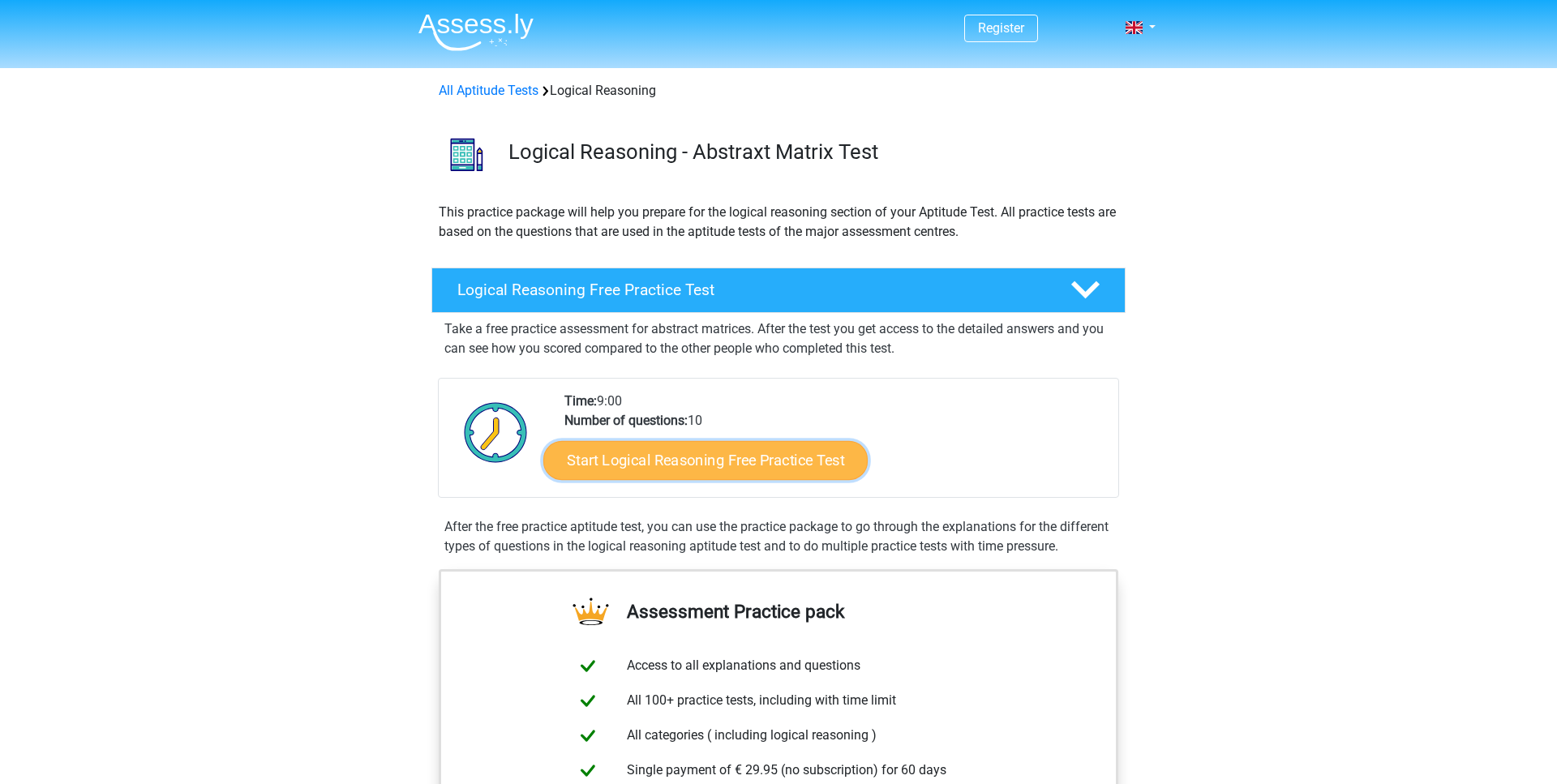
click at [755, 459] on link "Start Logical Reasoning Free Practice Test" at bounding box center [705, 459] width 325 height 39
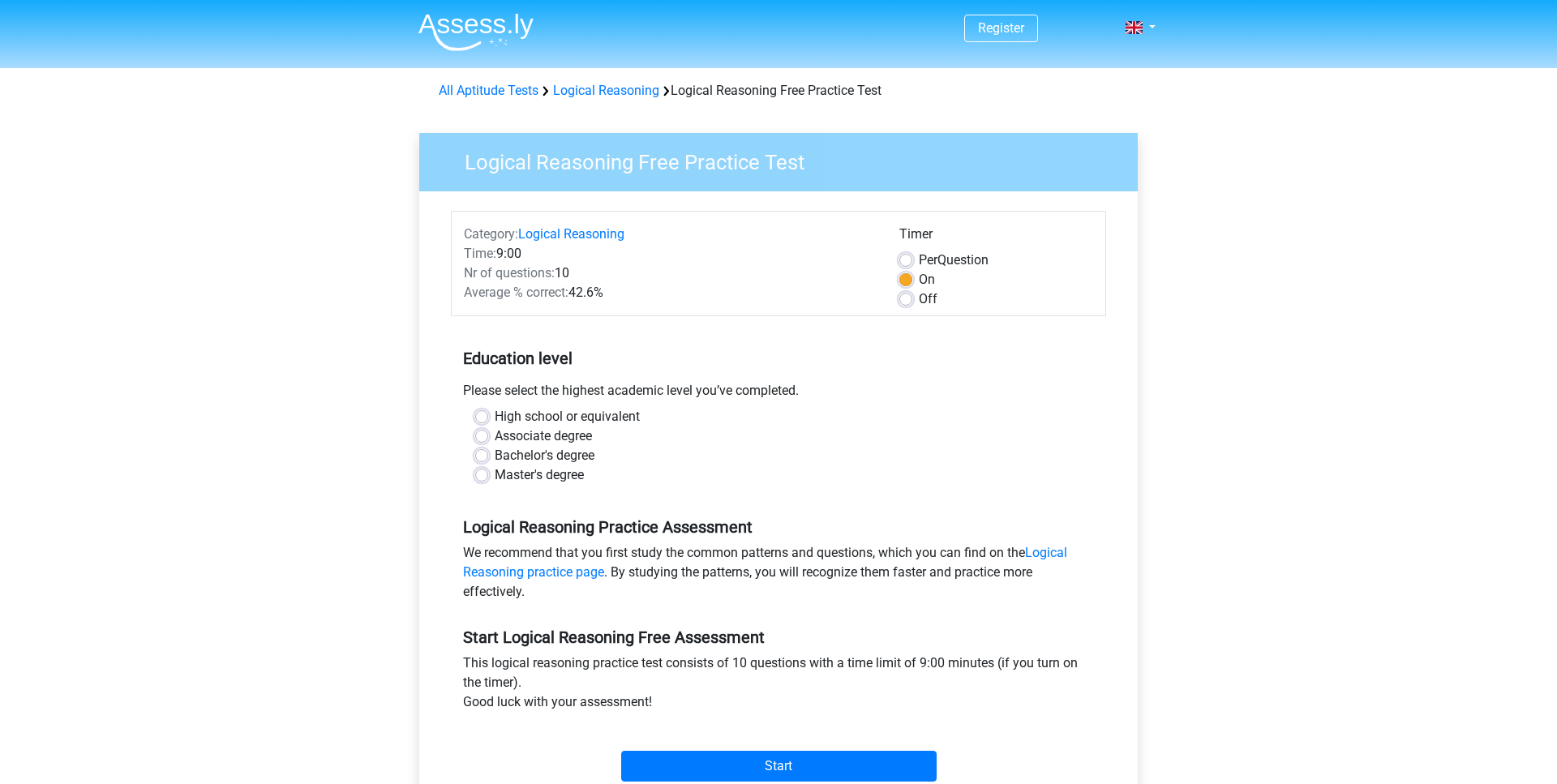
click at [547, 458] on label "Bachelor's degree" at bounding box center [544, 455] width 100 height 19
click at [488, 458] on input "Bachelor's degree" at bounding box center [481, 453] width 13 height 17
radio input "true"
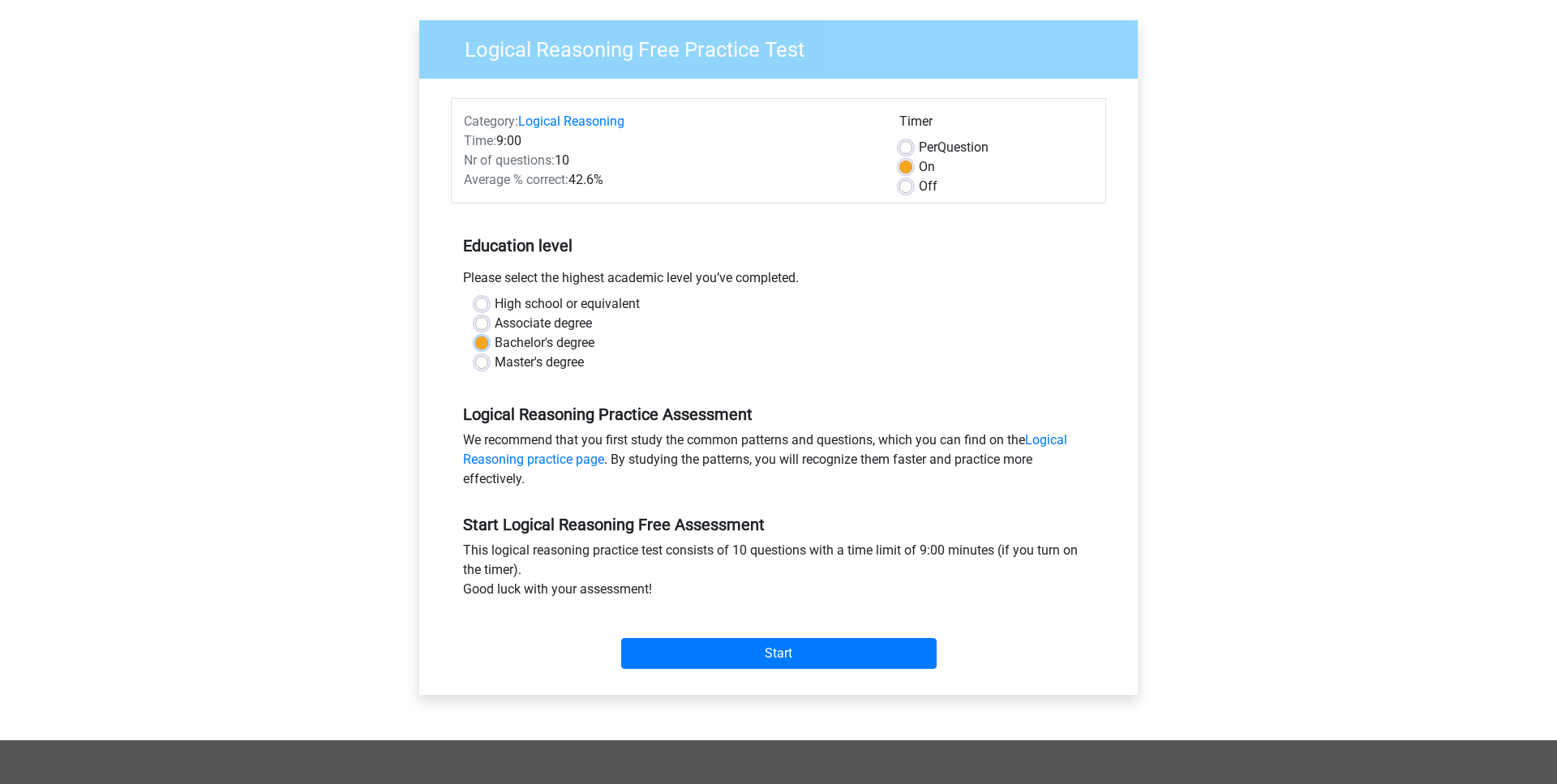
scroll to position [165, 0]
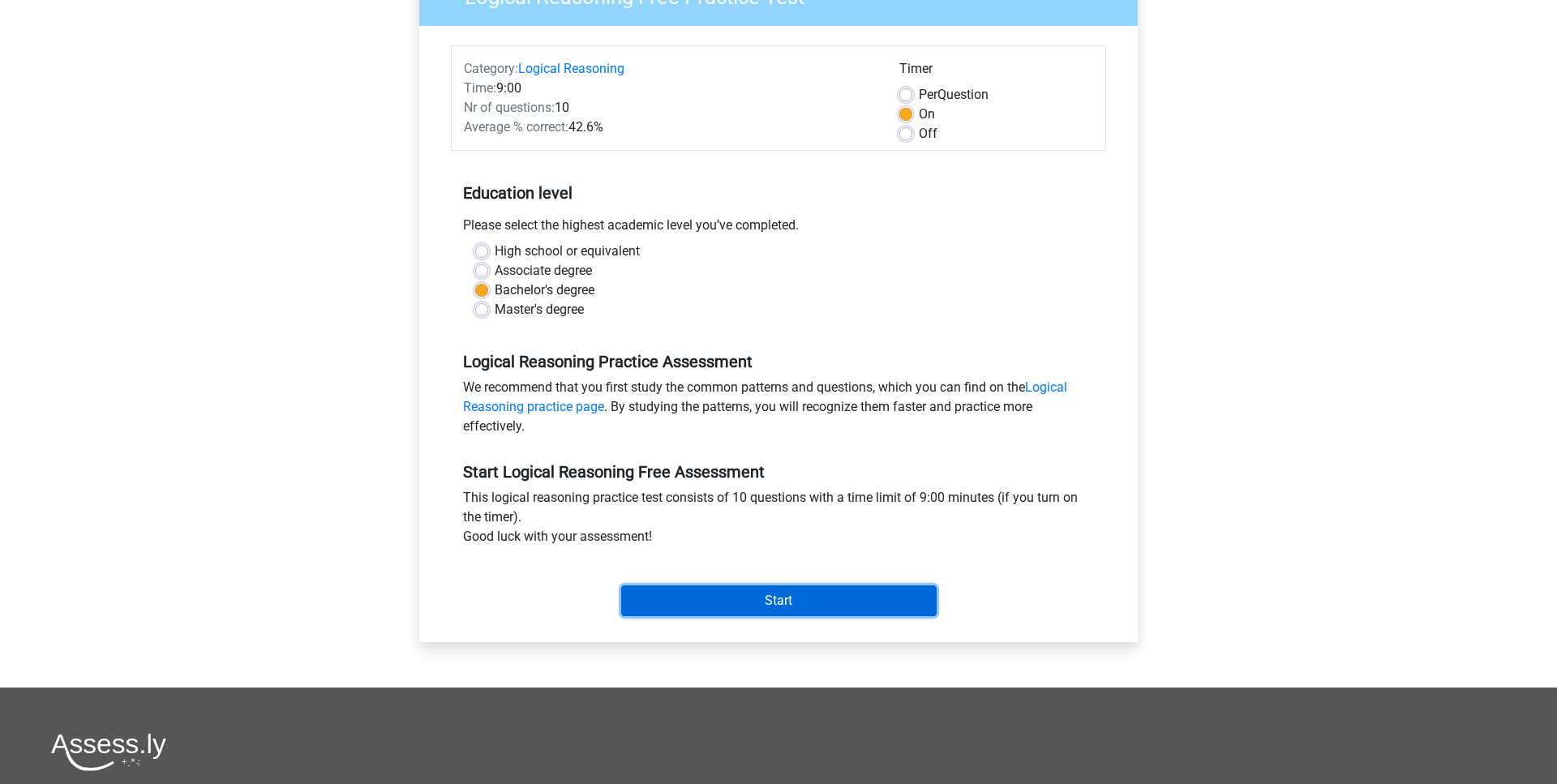
click at [767, 602] on input "Start" at bounding box center [779, 600] width 315 height 30
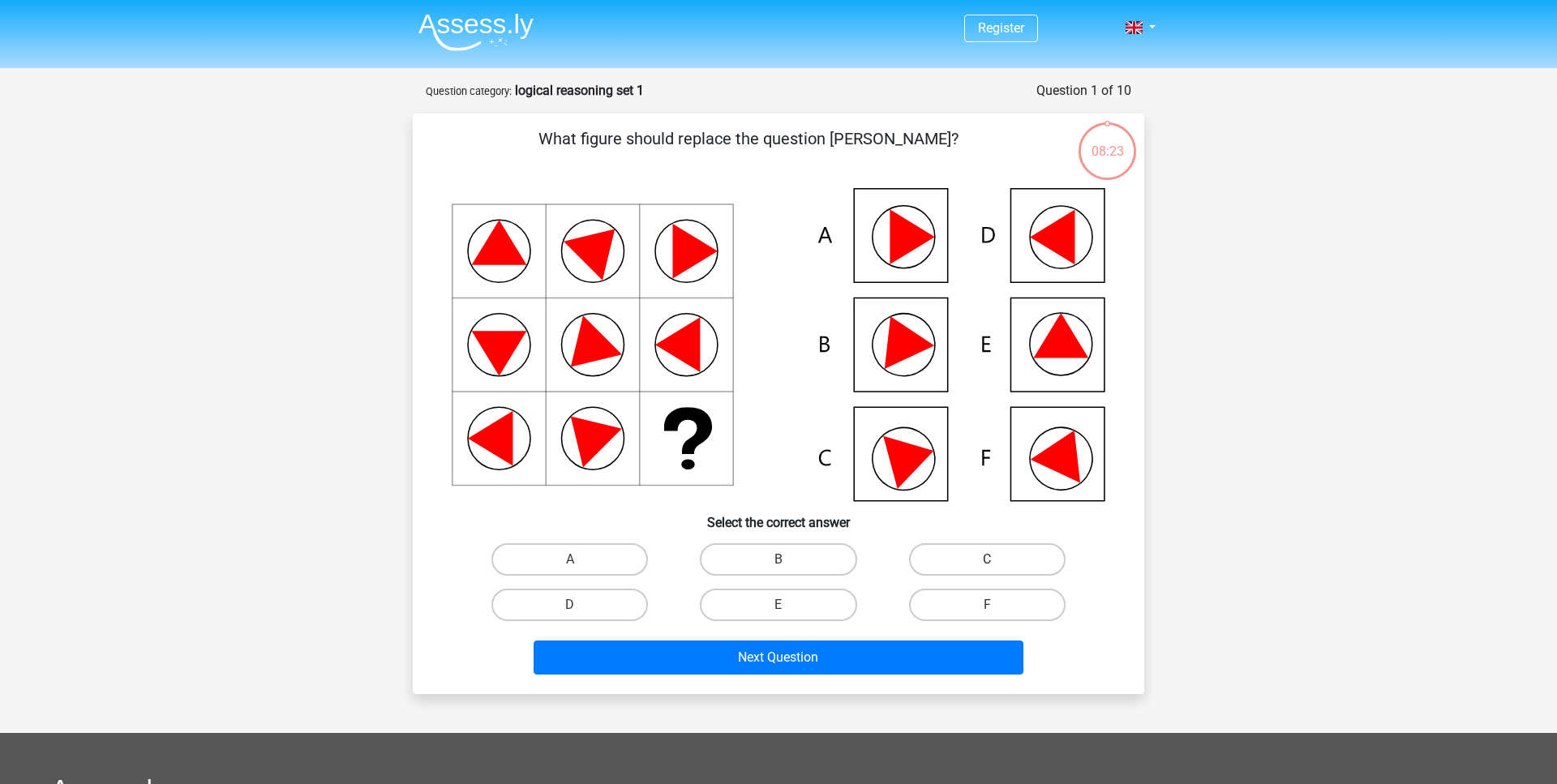
click at [1050, 571] on label "C" at bounding box center [988, 559] width 157 height 32
click at [997, 570] on input "C" at bounding box center [992, 565] width 10 height 10
radio input "true"
click at [1018, 600] on label "F" at bounding box center [988, 604] width 157 height 32
click at [997, 605] on input "F" at bounding box center [992, 610] width 10 height 10
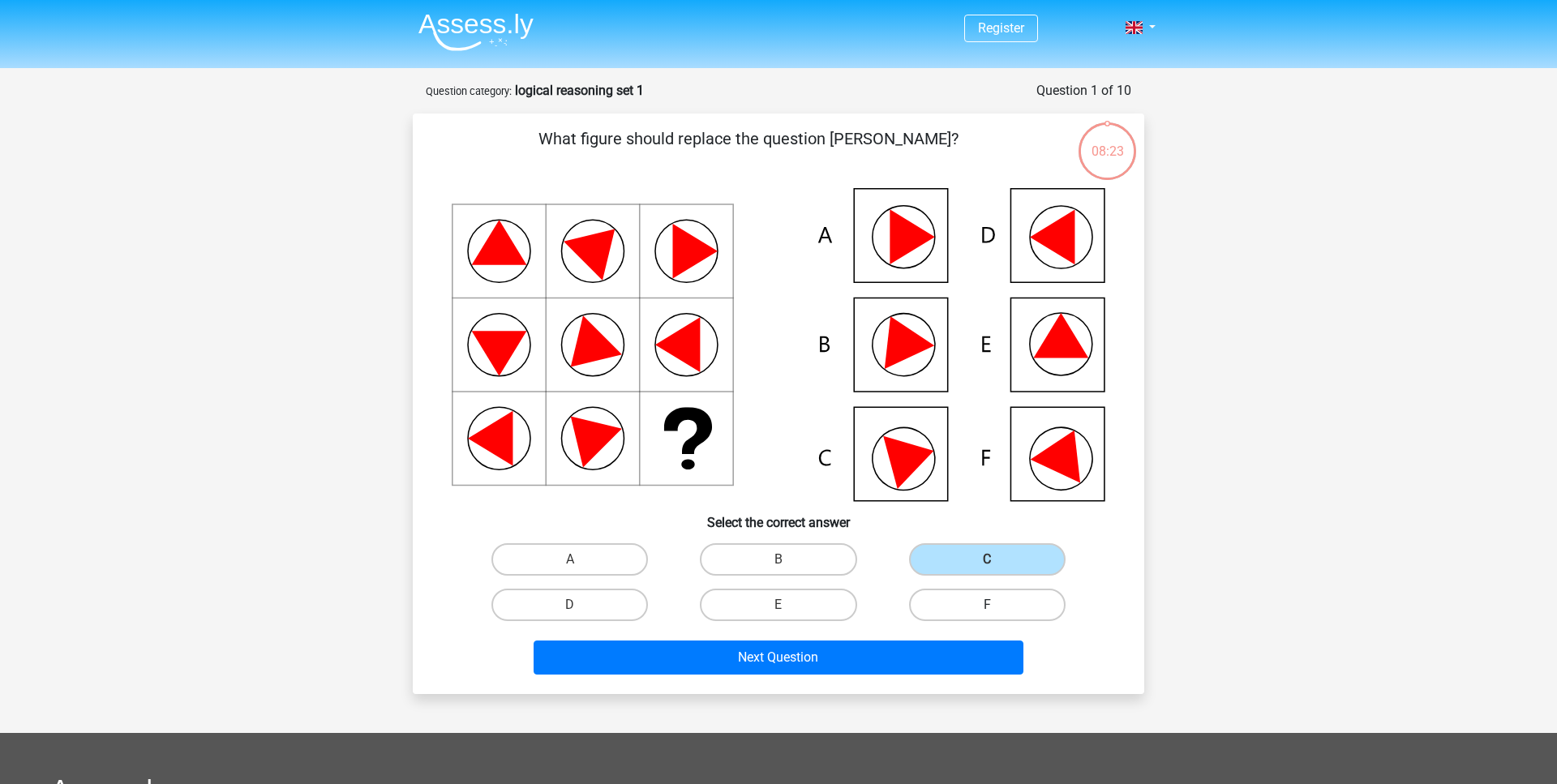
radio input "true"
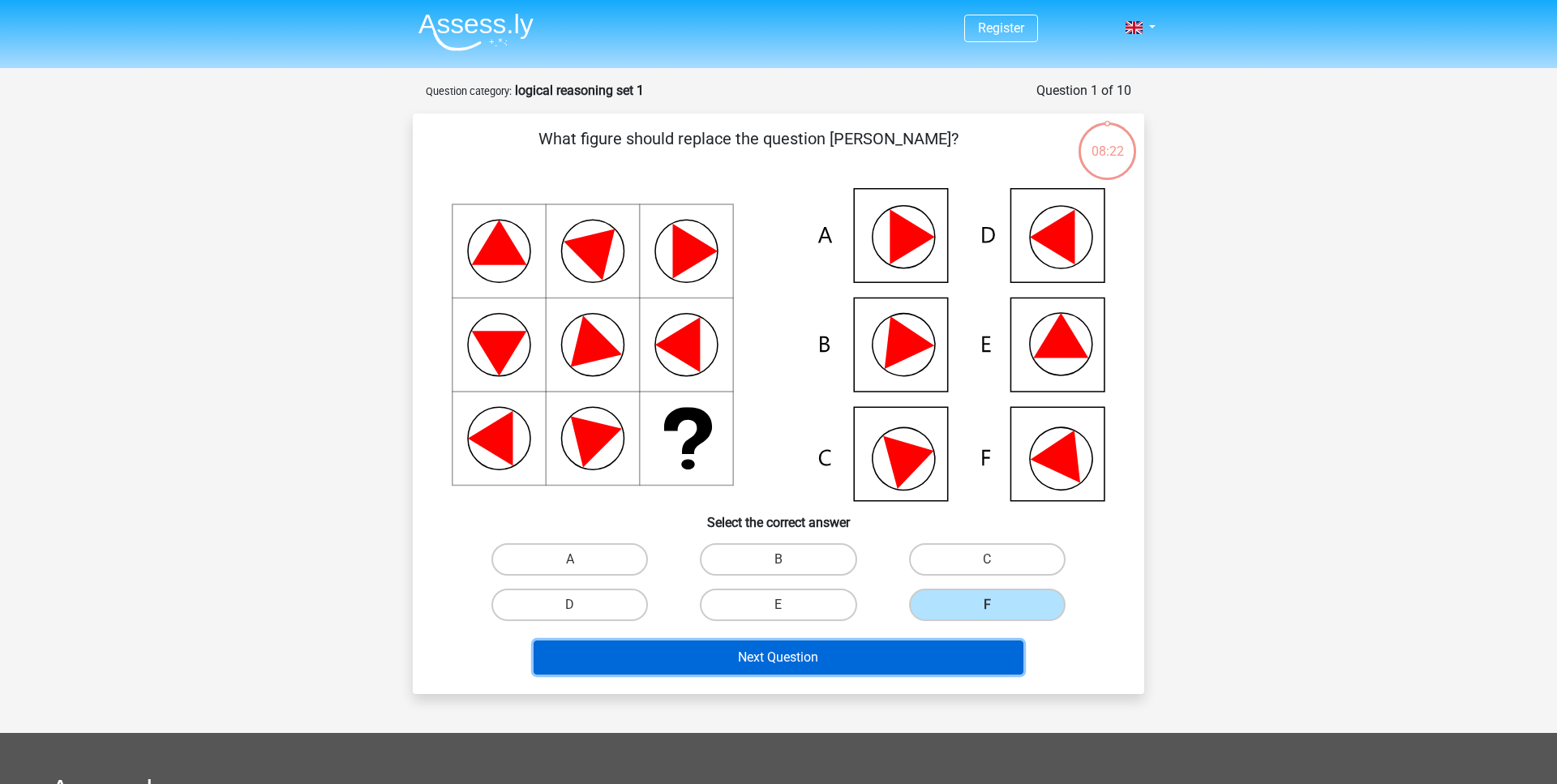
click at [950, 667] on button "Next Question" at bounding box center [779, 657] width 491 height 34
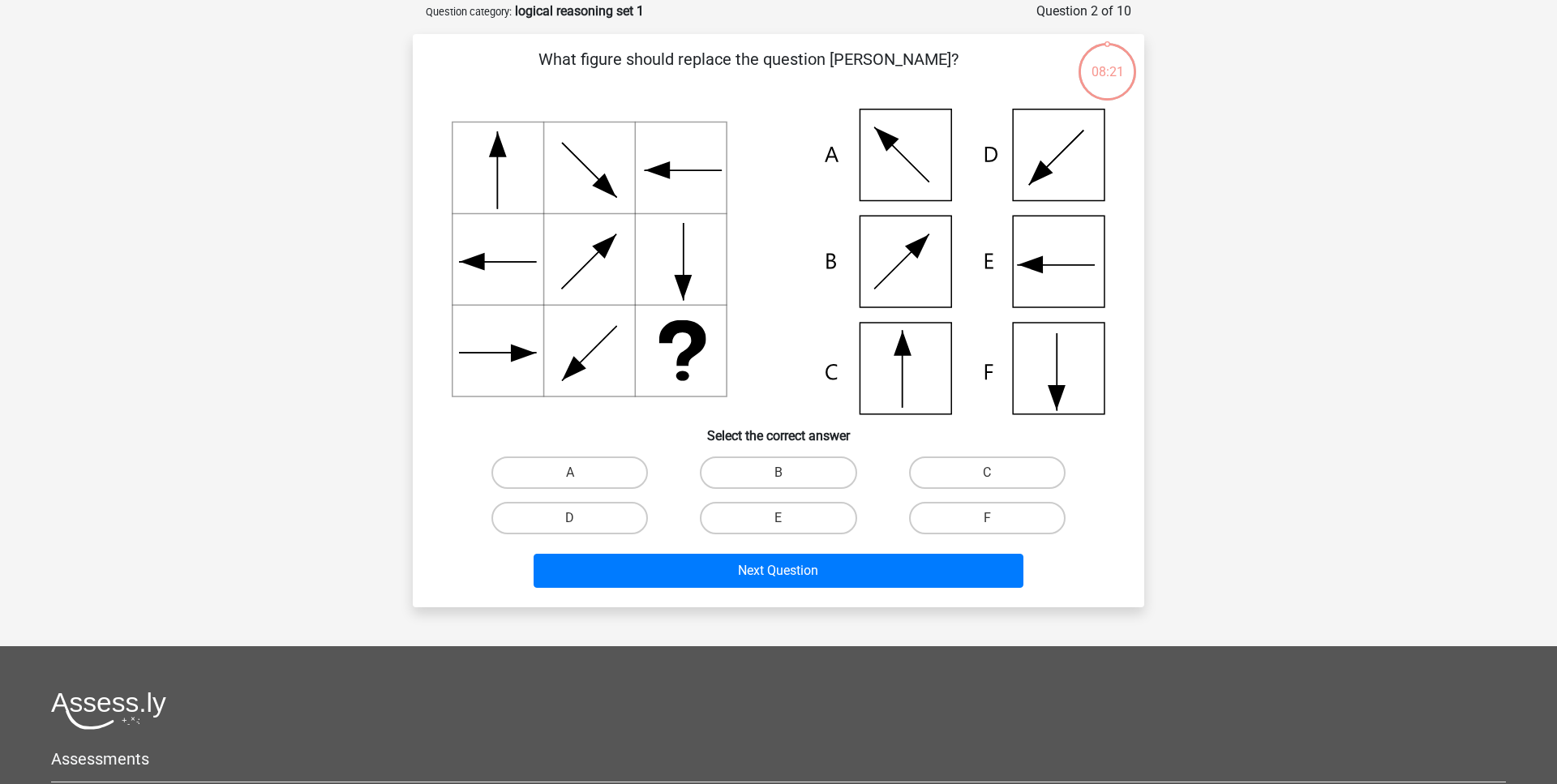
scroll to position [81, 0]
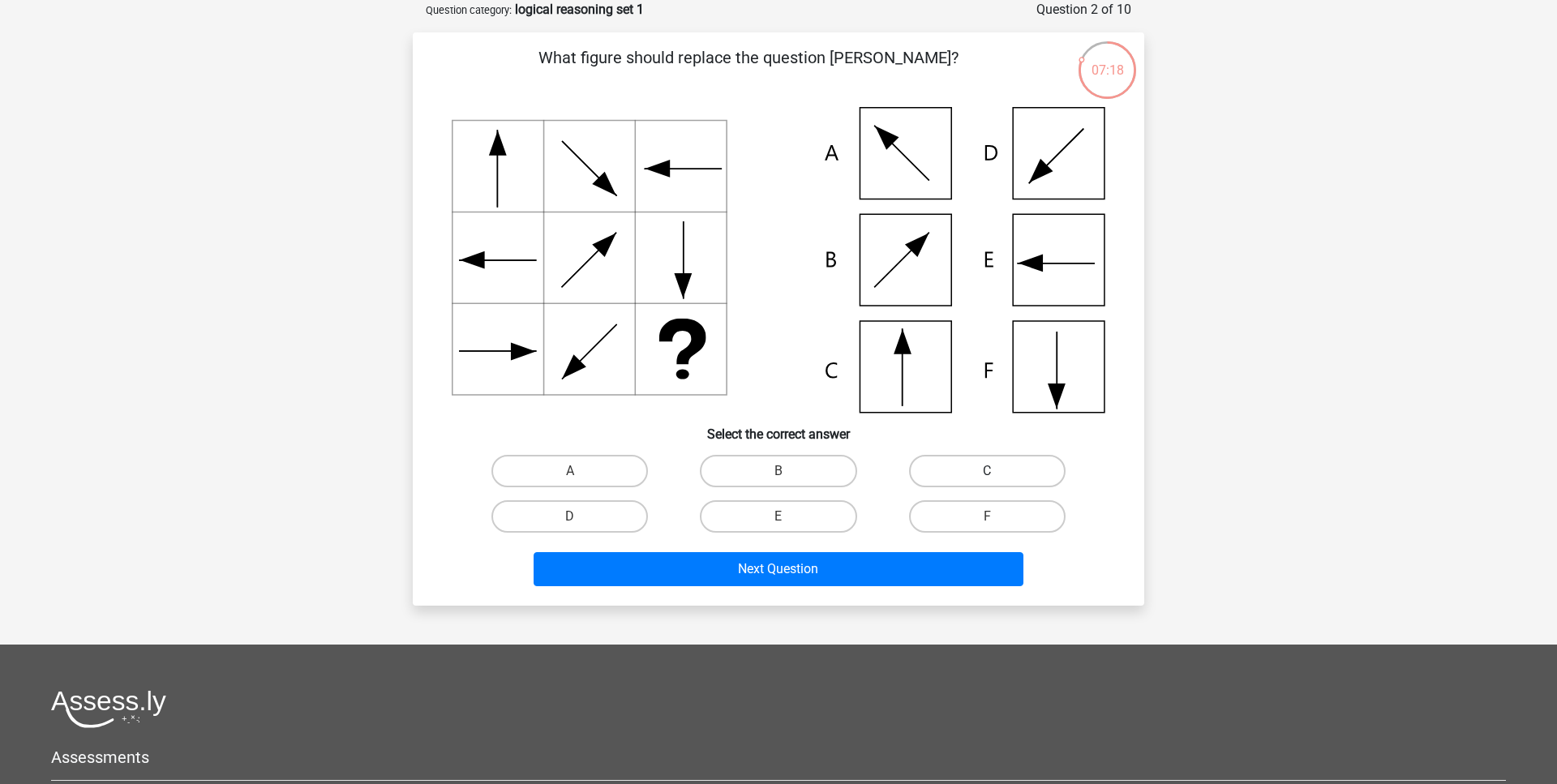
click at [995, 468] on label "C" at bounding box center [988, 471] width 157 height 32
click at [995, 471] on input "C" at bounding box center [992, 476] width 10 height 10
radio input "true"
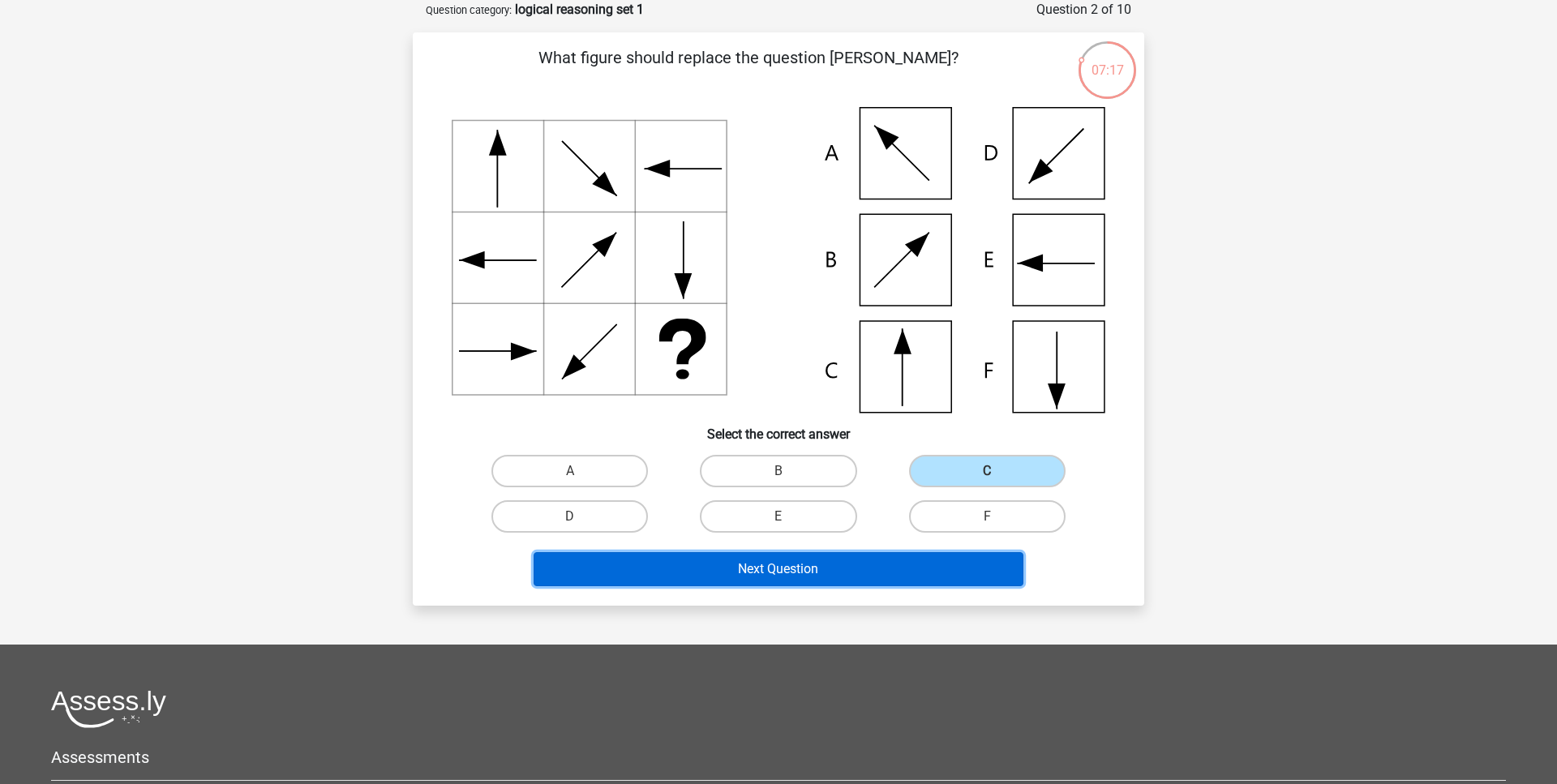
click at [758, 554] on button "Next Question" at bounding box center [779, 569] width 491 height 34
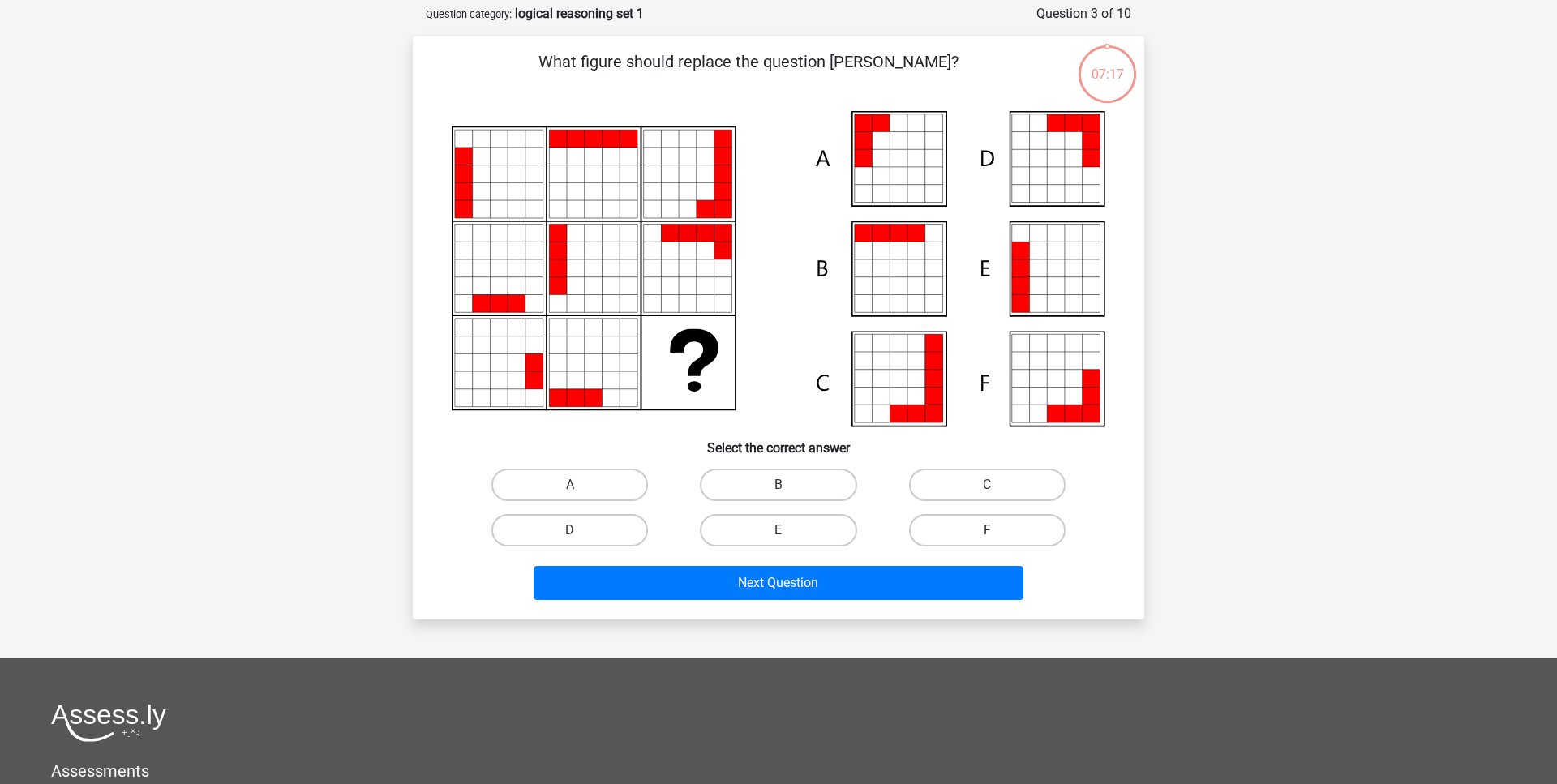
scroll to position [0, 0]
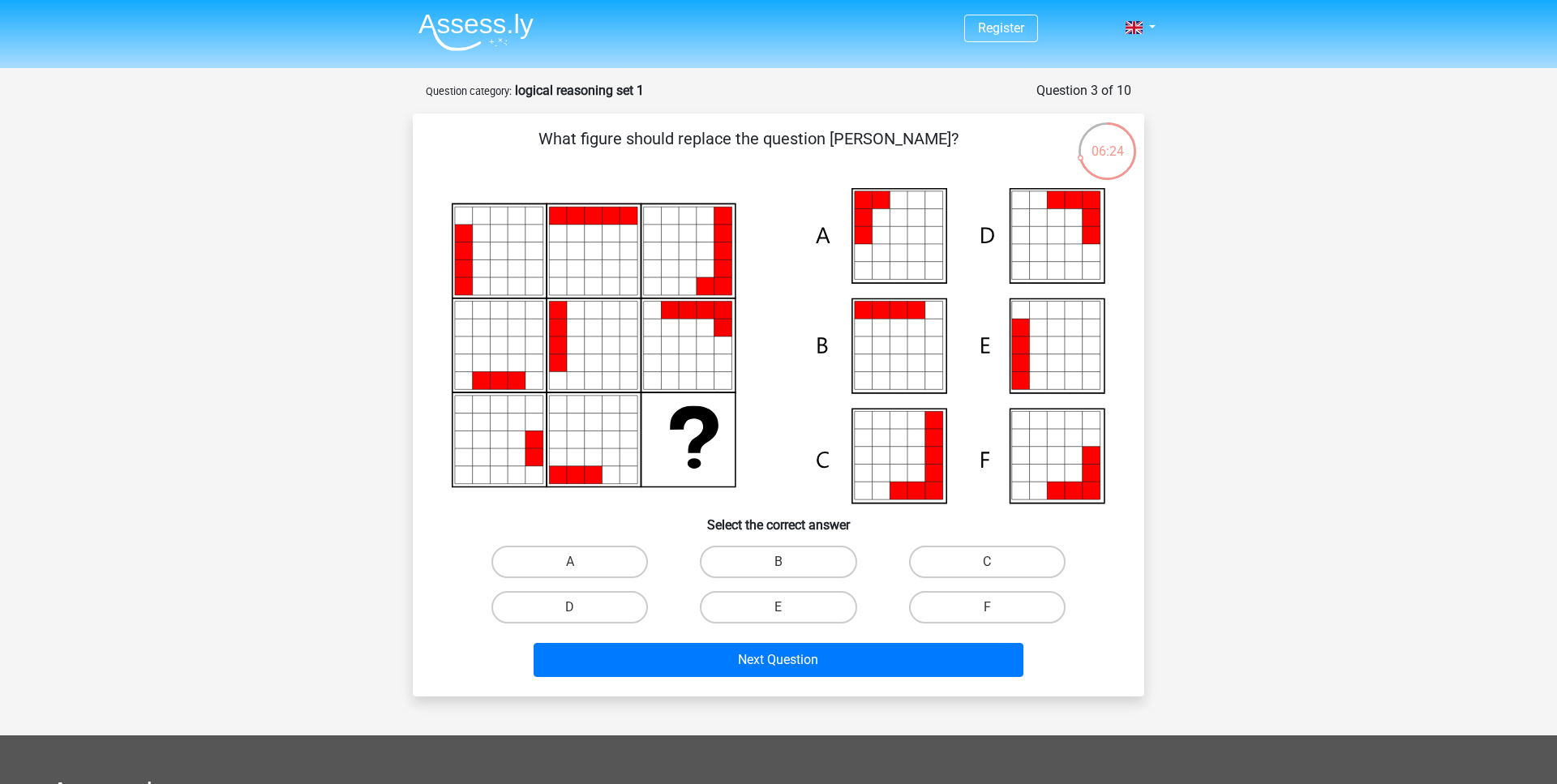
click at [584, 586] on div "D" at bounding box center [569, 607] width 208 height 45
drag, startPoint x: 583, startPoint y: 548, endPoint x: 575, endPoint y: 576, distance: 29.1
click at [575, 574] on label "A" at bounding box center [570, 561] width 157 height 32
click at [575, 557] on label "A" at bounding box center [570, 561] width 157 height 32
click at [575, 562] on input "A" at bounding box center [575, 567] width 10 height 10
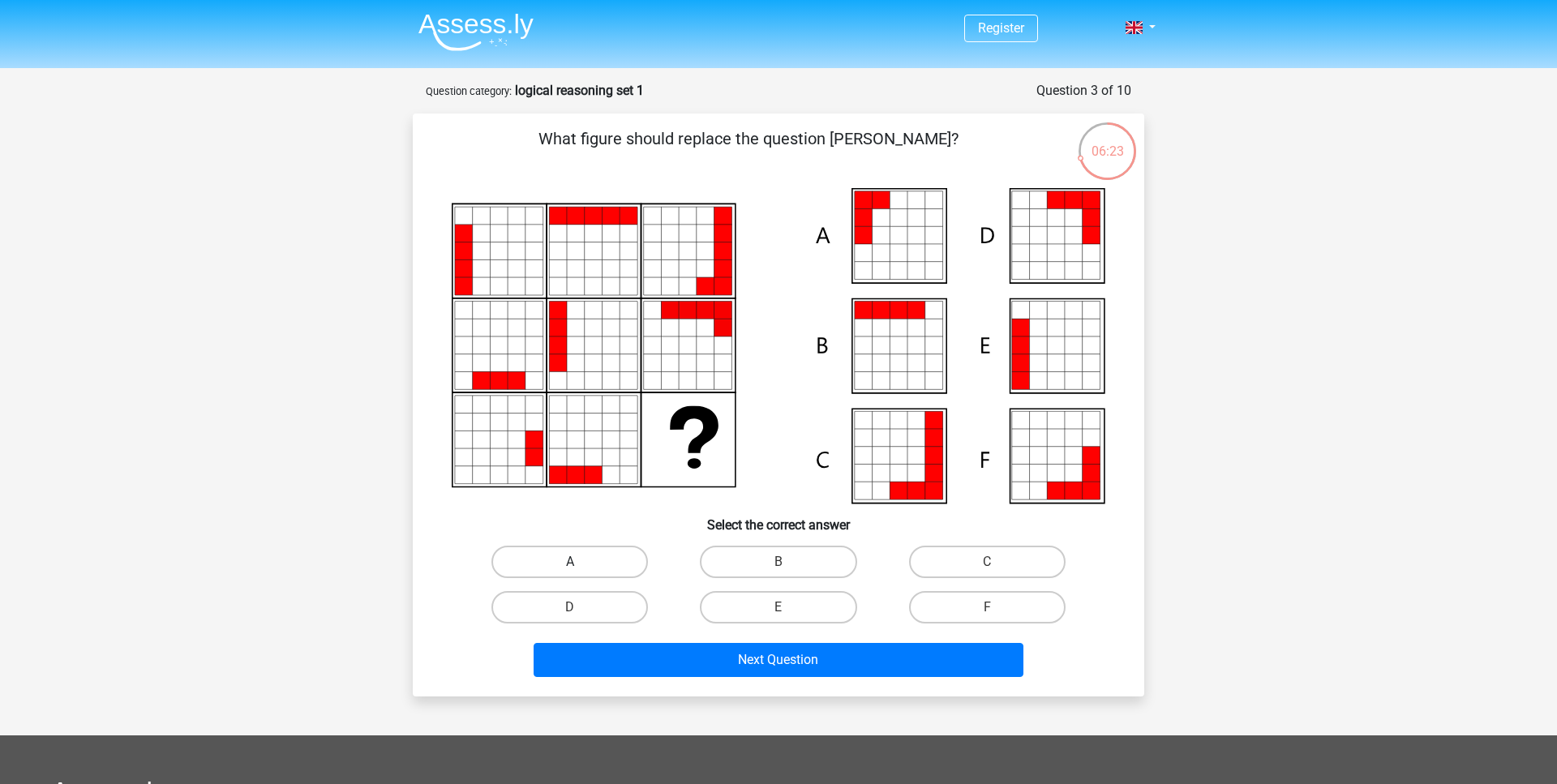
radio input "true"
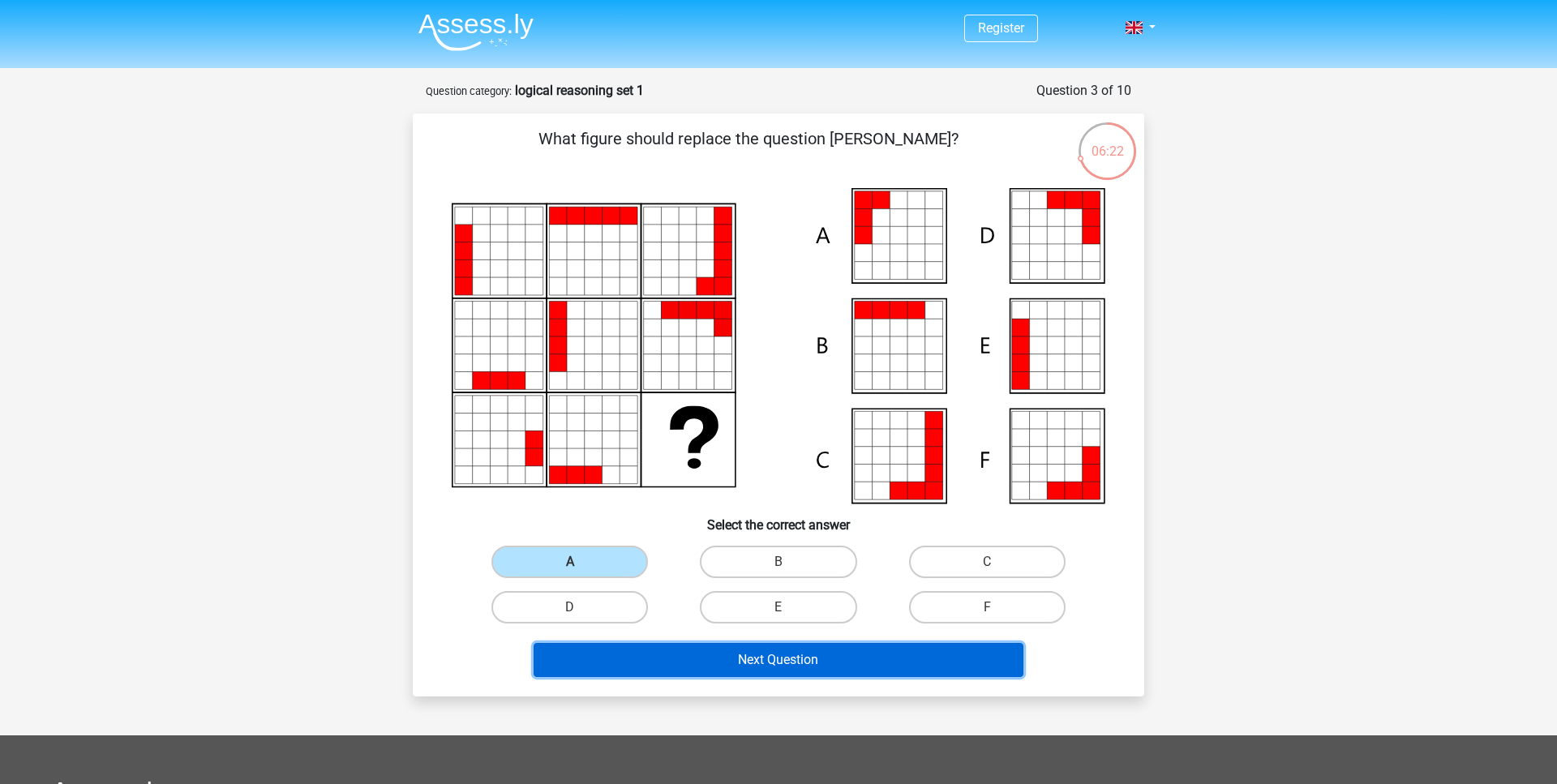
click at [668, 657] on button "Next Question" at bounding box center [779, 660] width 491 height 34
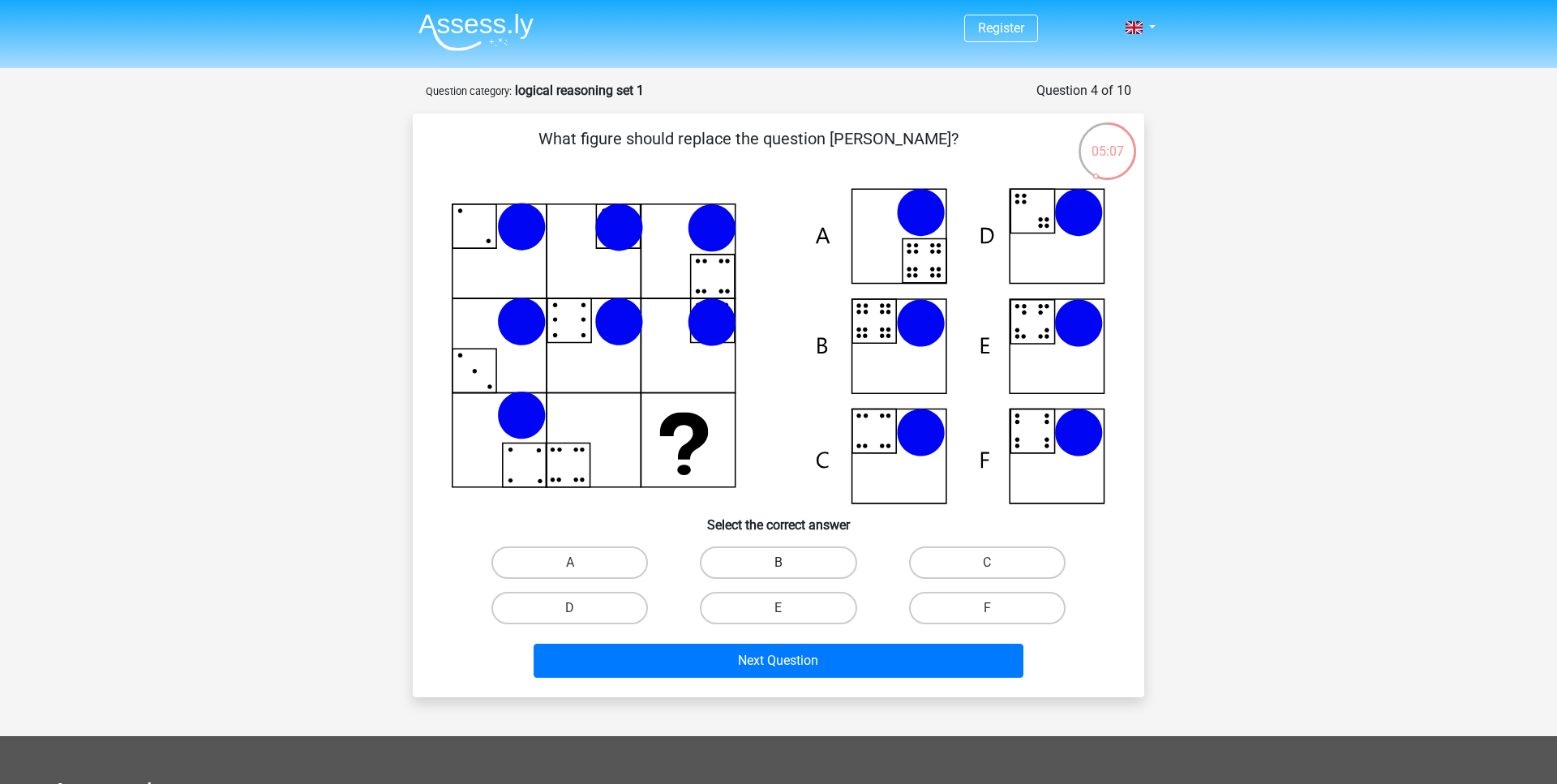
click at [825, 568] on label "B" at bounding box center [778, 562] width 157 height 32
click at [789, 568] on input "B" at bounding box center [784, 568] width 10 height 10
radio input "true"
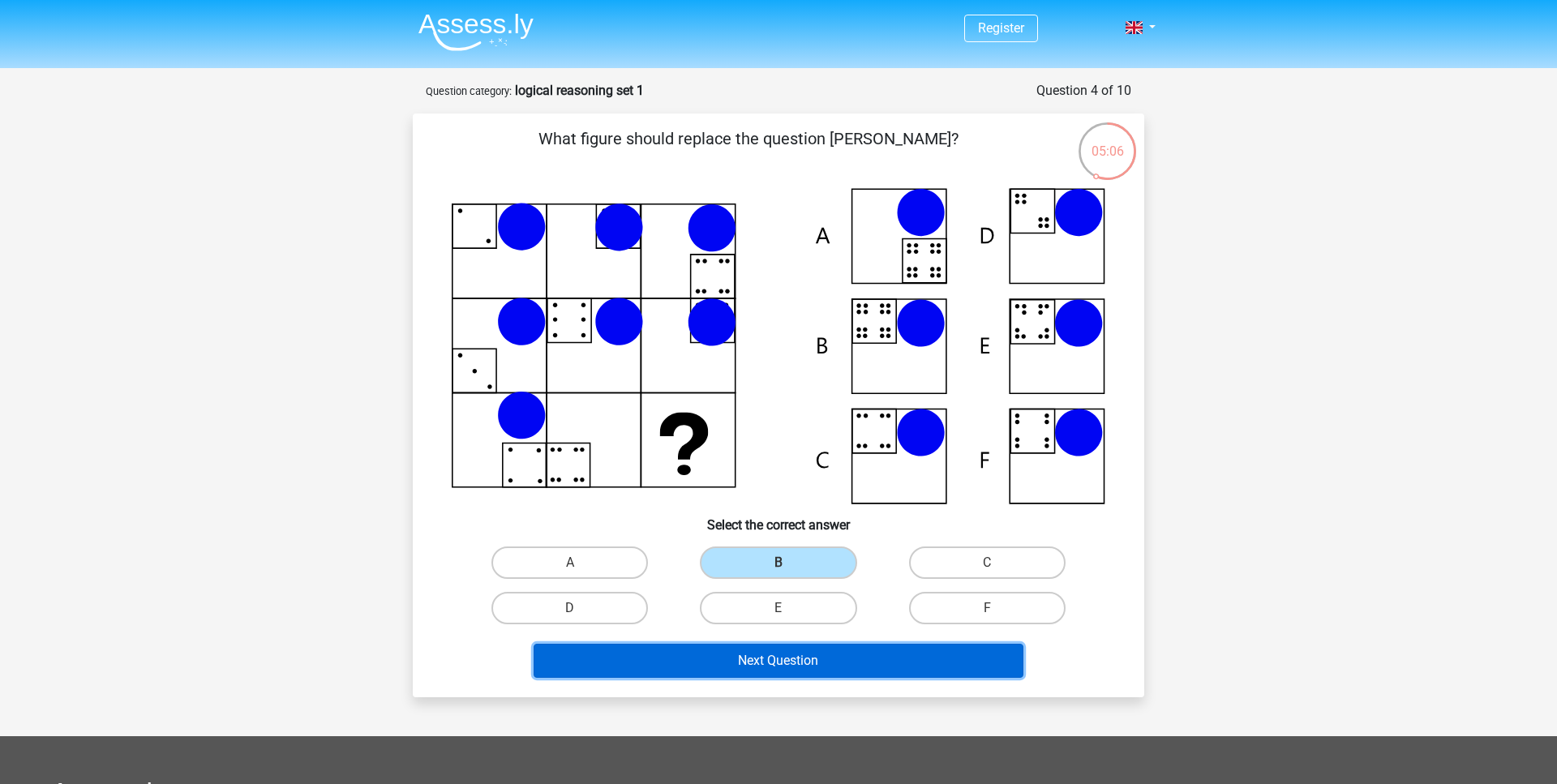
click at [827, 658] on button "Next Question" at bounding box center [779, 660] width 491 height 34
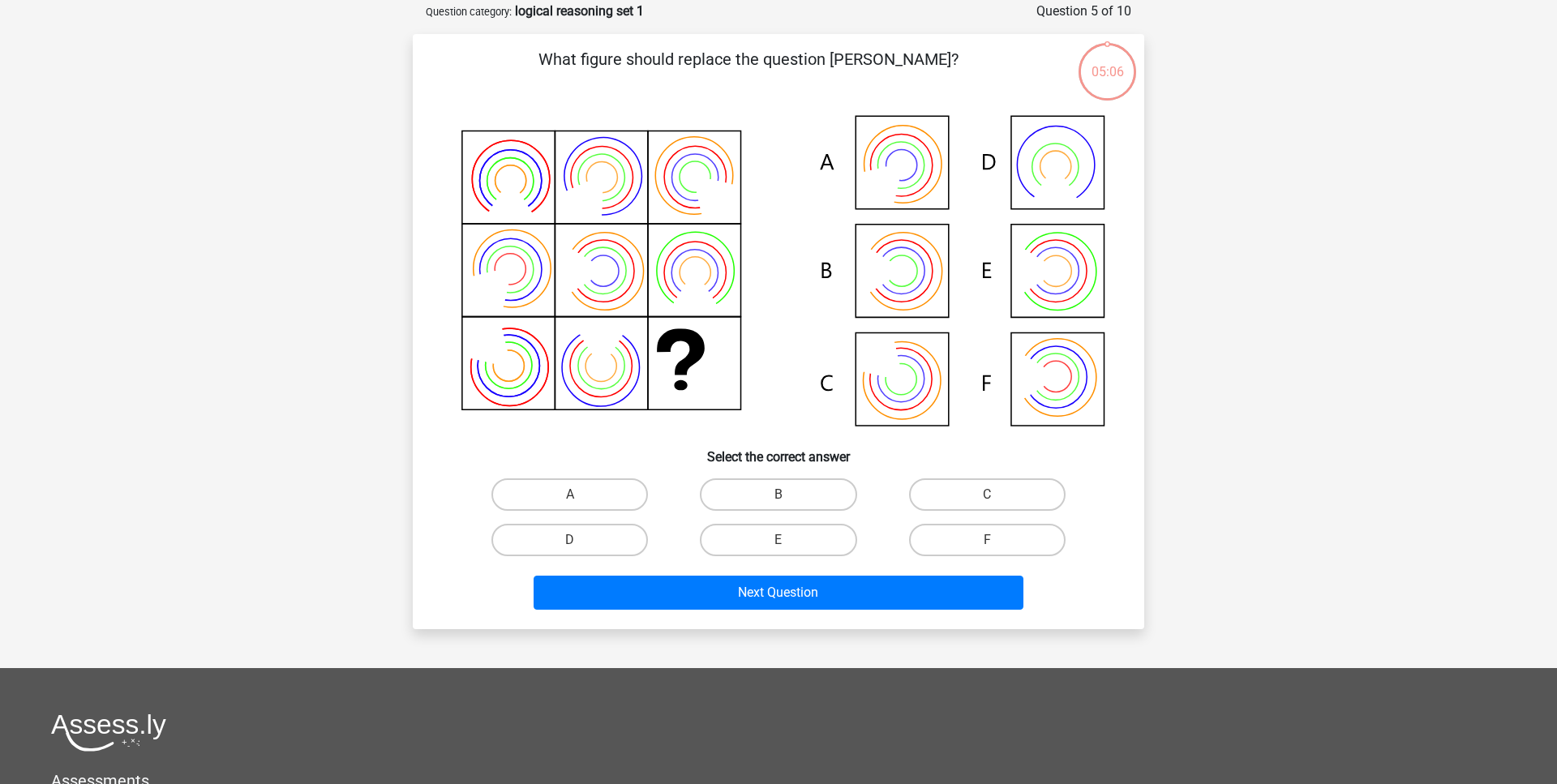
scroll to position [81, 0]
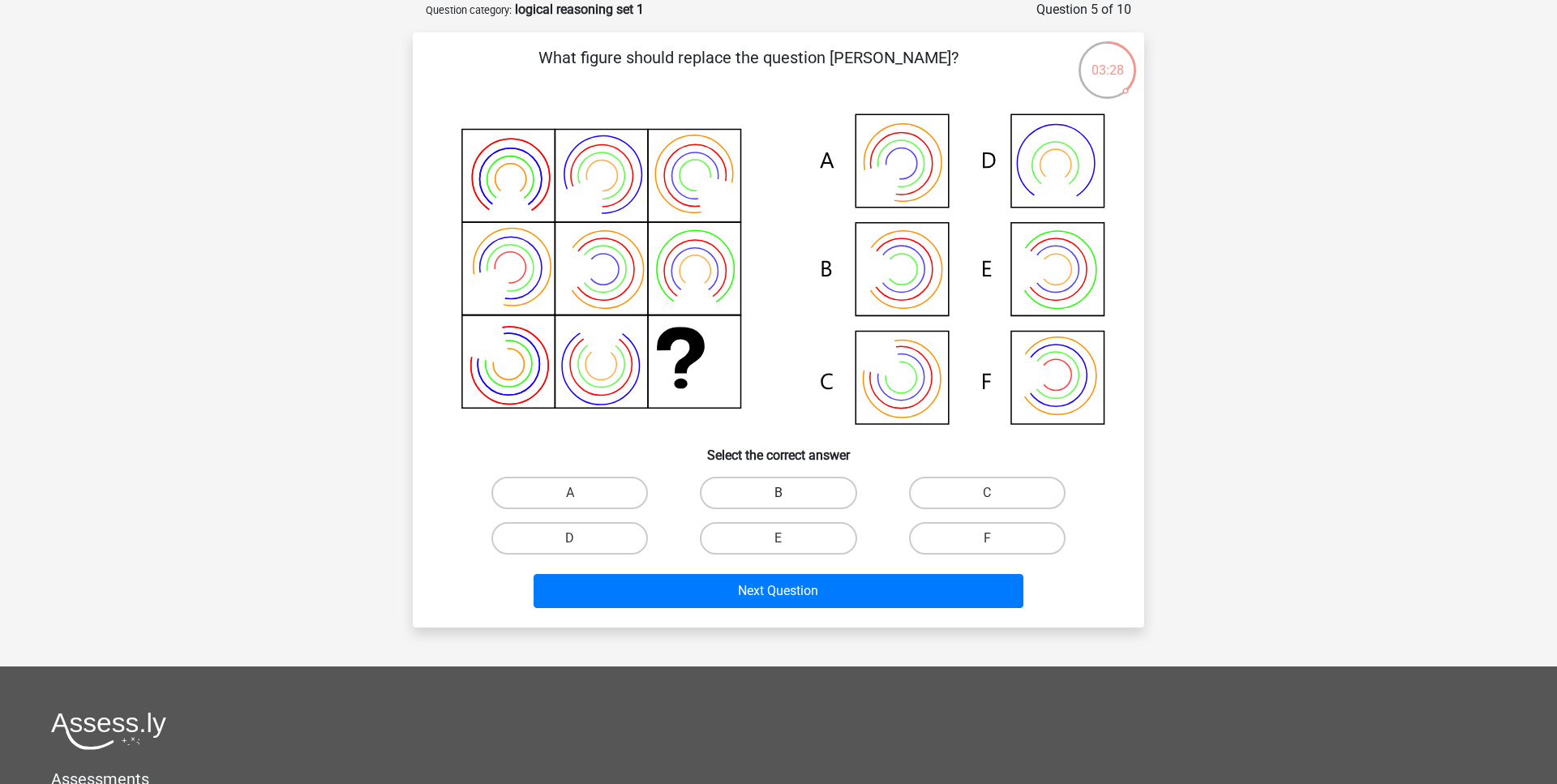
click at [822, 490] on label "B" at bounding box center [778, 493] width 157 height 32
click at [789, 493] on input "B" at bounding box center [784, 499] width 10 height 10
radio input "true"
click at [826, 564] on div "Next Question" at bounding box center [778, 587] width 680 height 53
click at [797, 537] on label "E" at bounding box center [778, 538] width 157 height 32
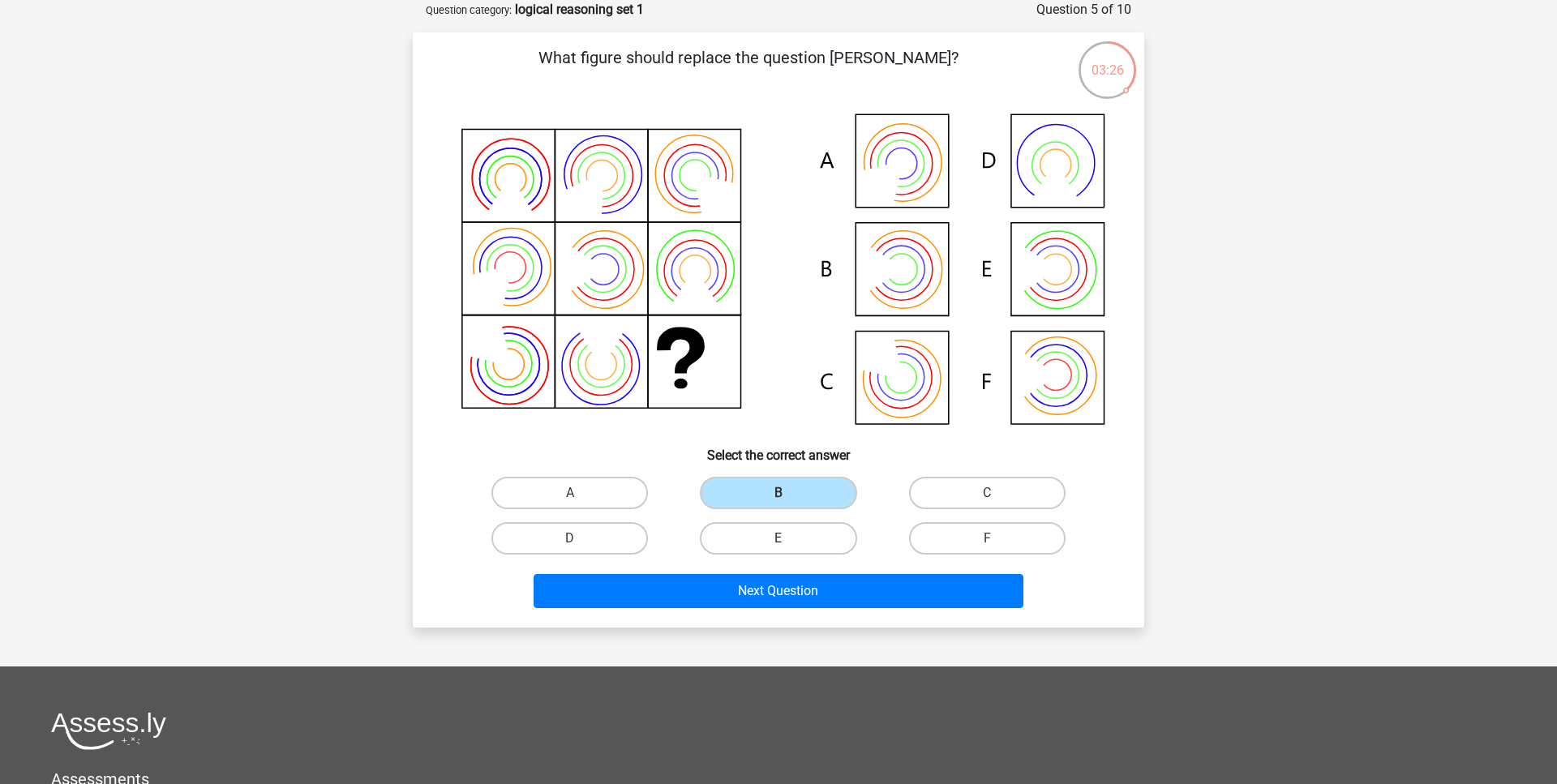
click at [789, 539] on input "E" at bounding box center [784, 544] width 10 height 10
radio input "true"
click at [862, 571] on div "Next Question" at bounding box center [778, 587] width 680 height 53
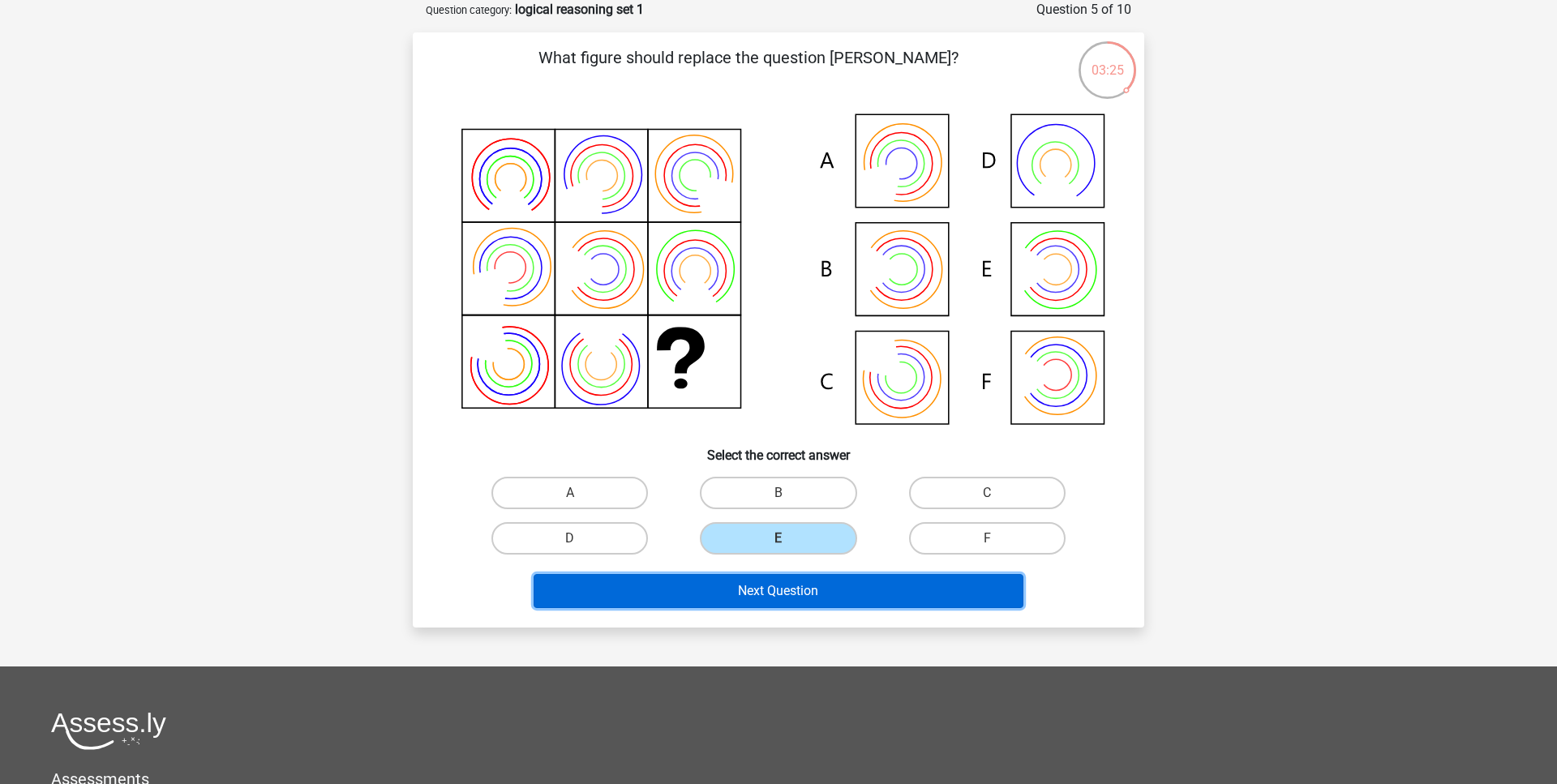
click at [869, 599] on button "Next Question" at bounding box center [779, 591] width 491 height 34
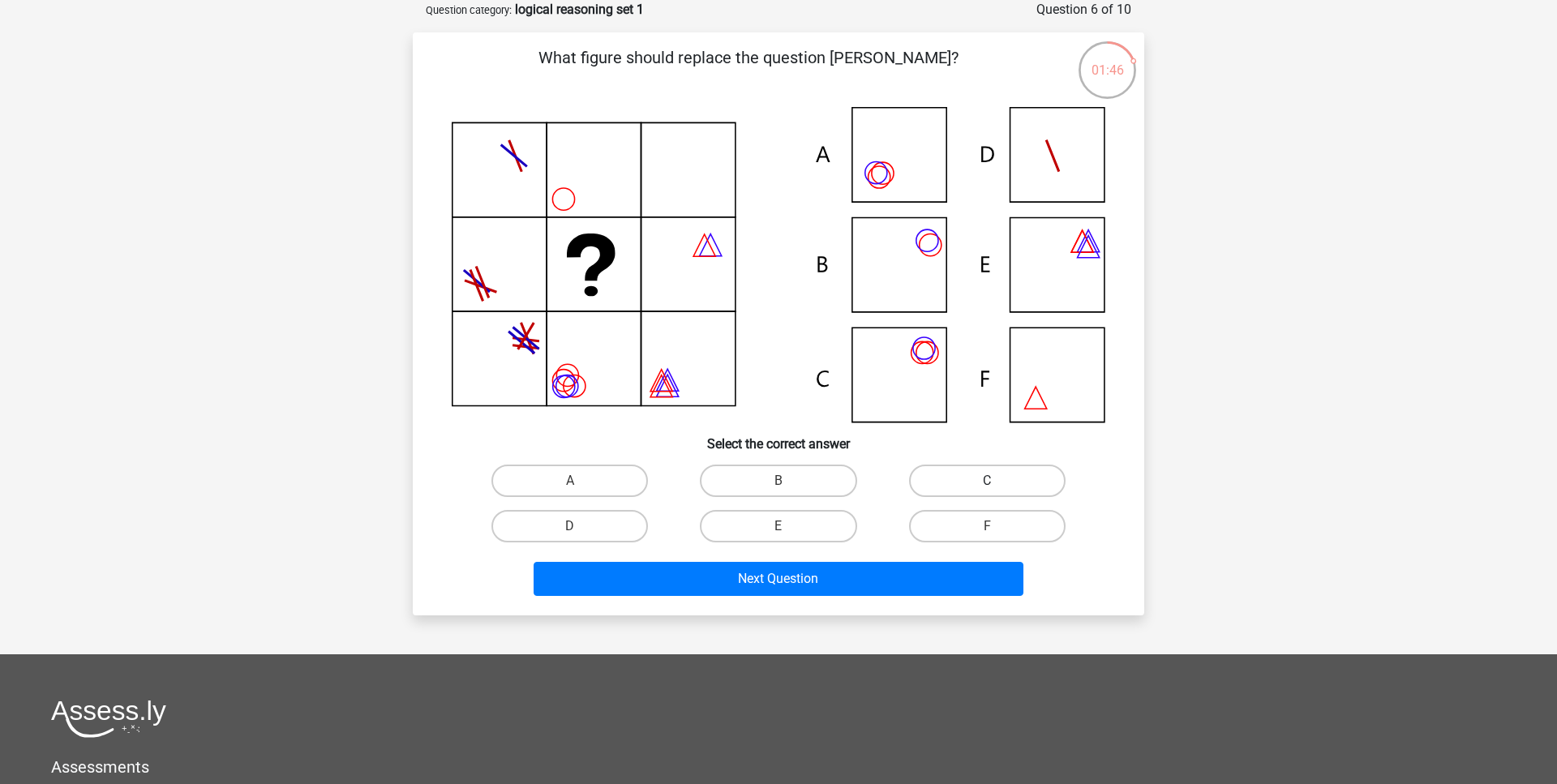
click at [959, 487] on label "C" at bounding box center [988, 480] width 157 height 32
click at [987, 487] on input "C" at bounding box center [992, 486] width 10 height 10
radio input "true"
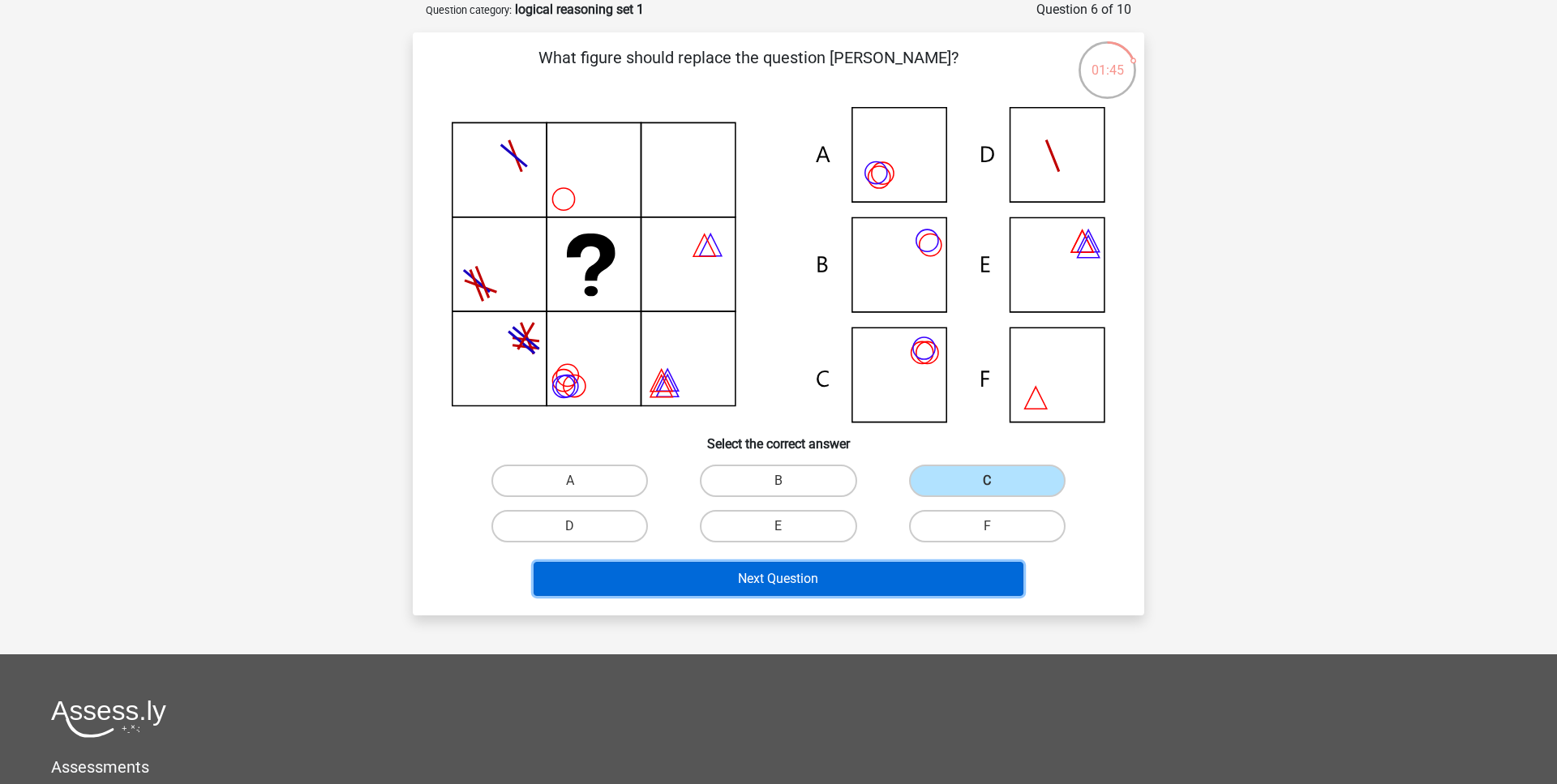
click at [873, 595] on button "Next Question" at bounding box center [779, 579] width 491 height 34
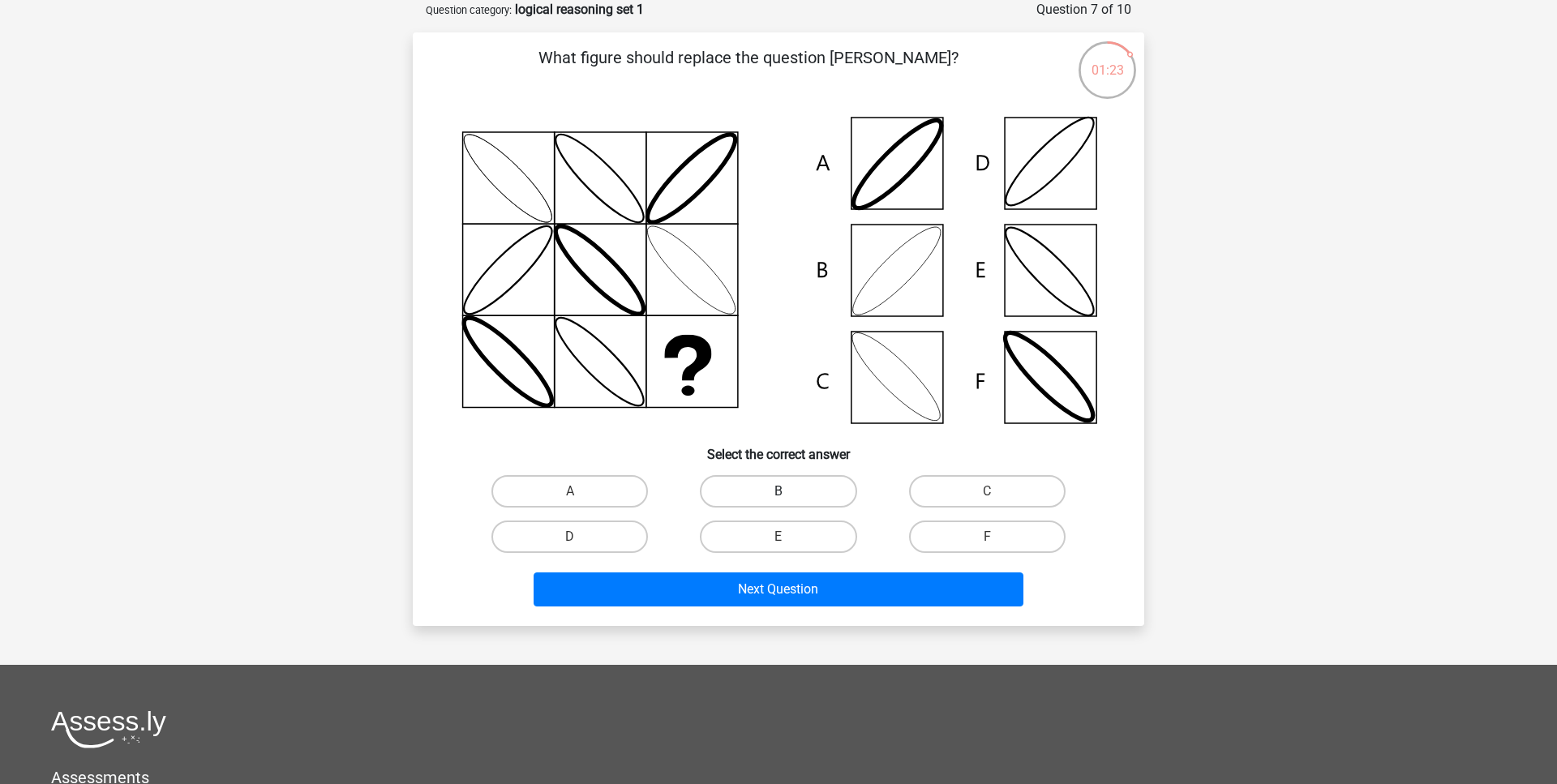
click at [771, 491] on label "B" at bounding box center [778, 491] width 157 height 32
click at [779, 492] on input "B" at bounding box center [784, 497] width 10 height 10
radio input "true"
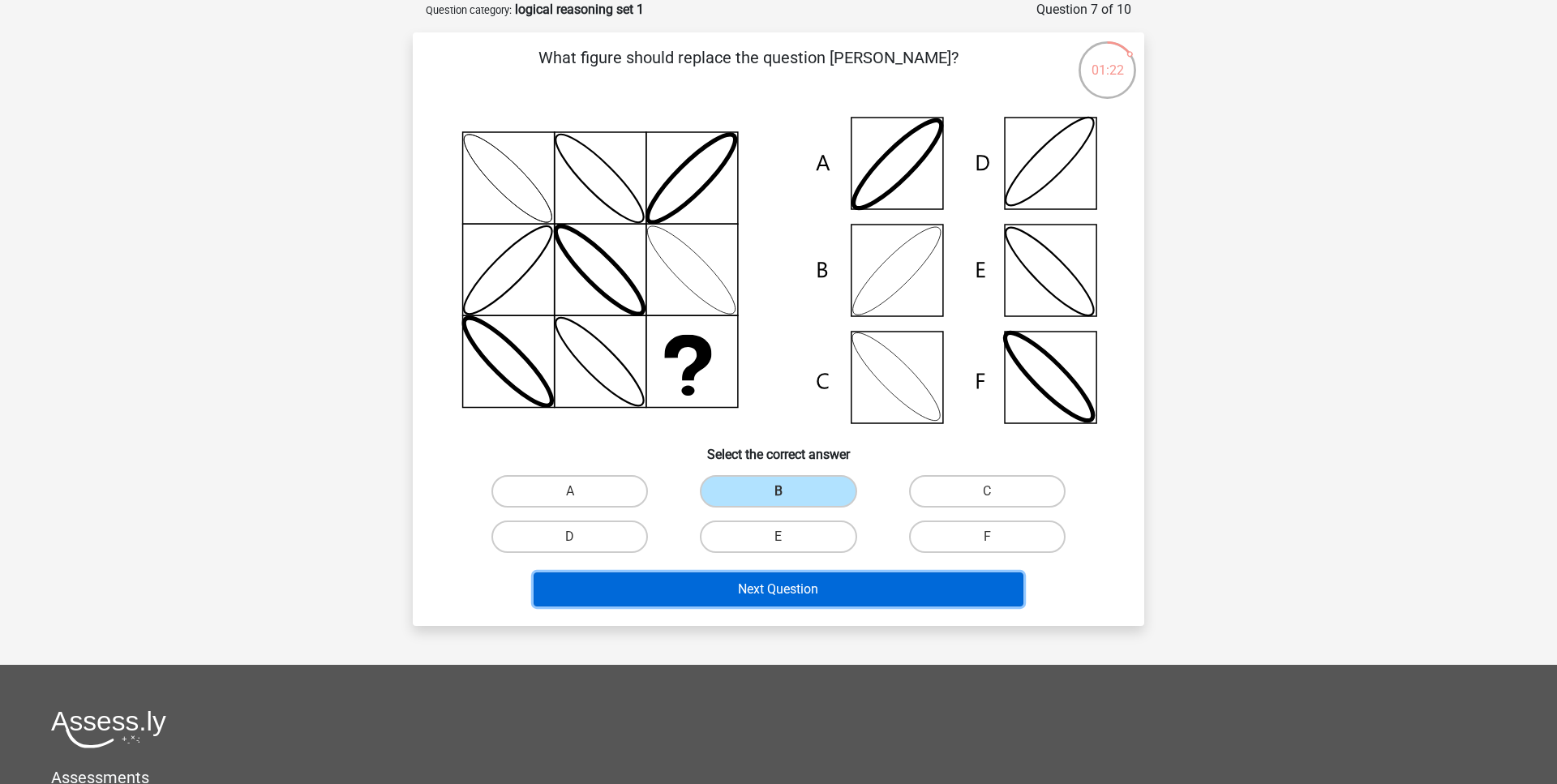
click at [788, 595] on button "Next Question" at bounding box center [779, 589] width 491 height 34
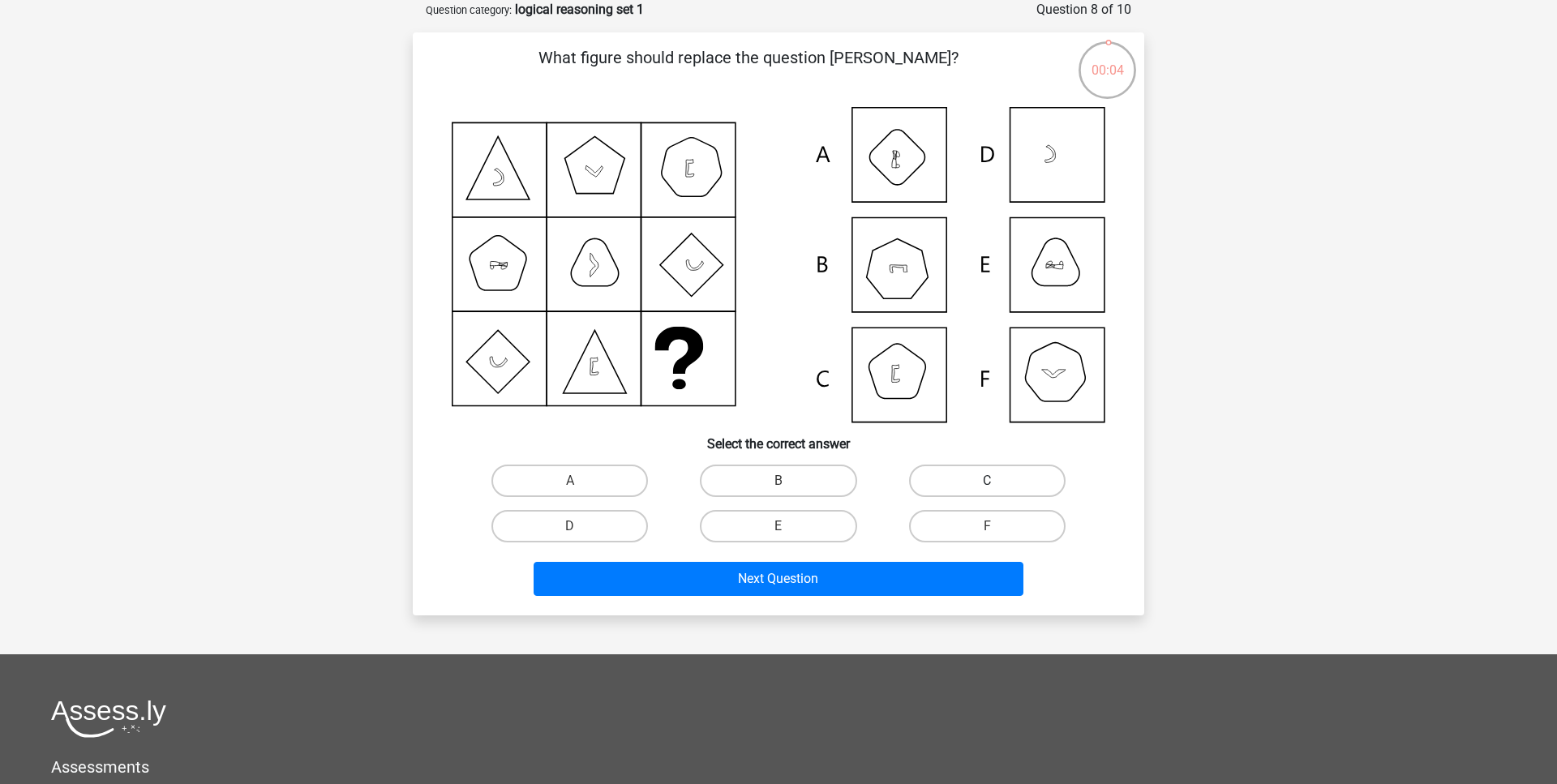
click at [985, 479] on label "C" at bounding box center [988, 480] width 157 height 32
click at [987, 481] on input "C" at bounding box center [992, 486] width 10 height 10
radio input "true"
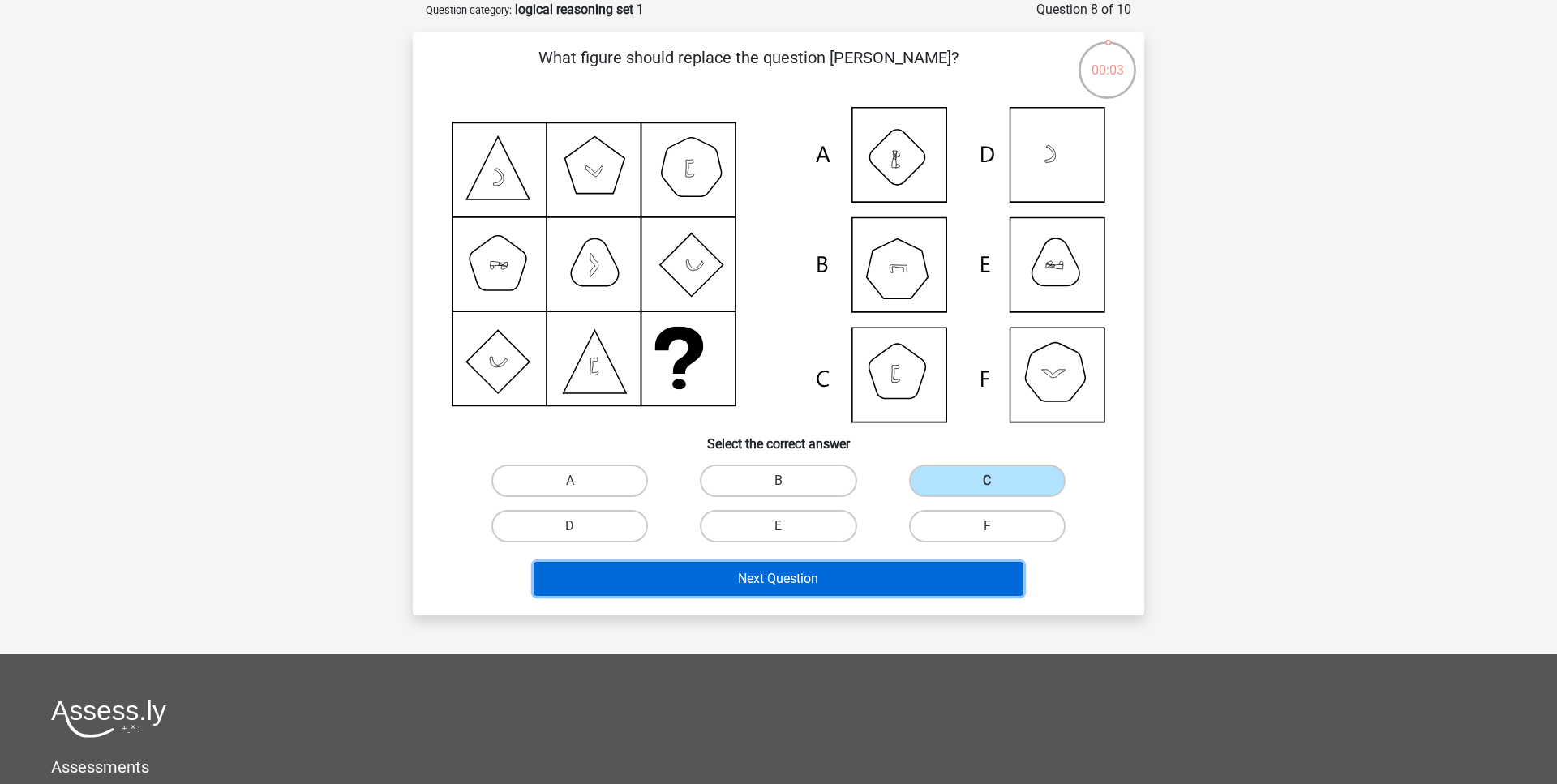
click at [969, 589] on button "Next Question" at bounding box center [779, 579] width 491 height 34
